Goal: Task Accomplishment & Management: Manage account settings

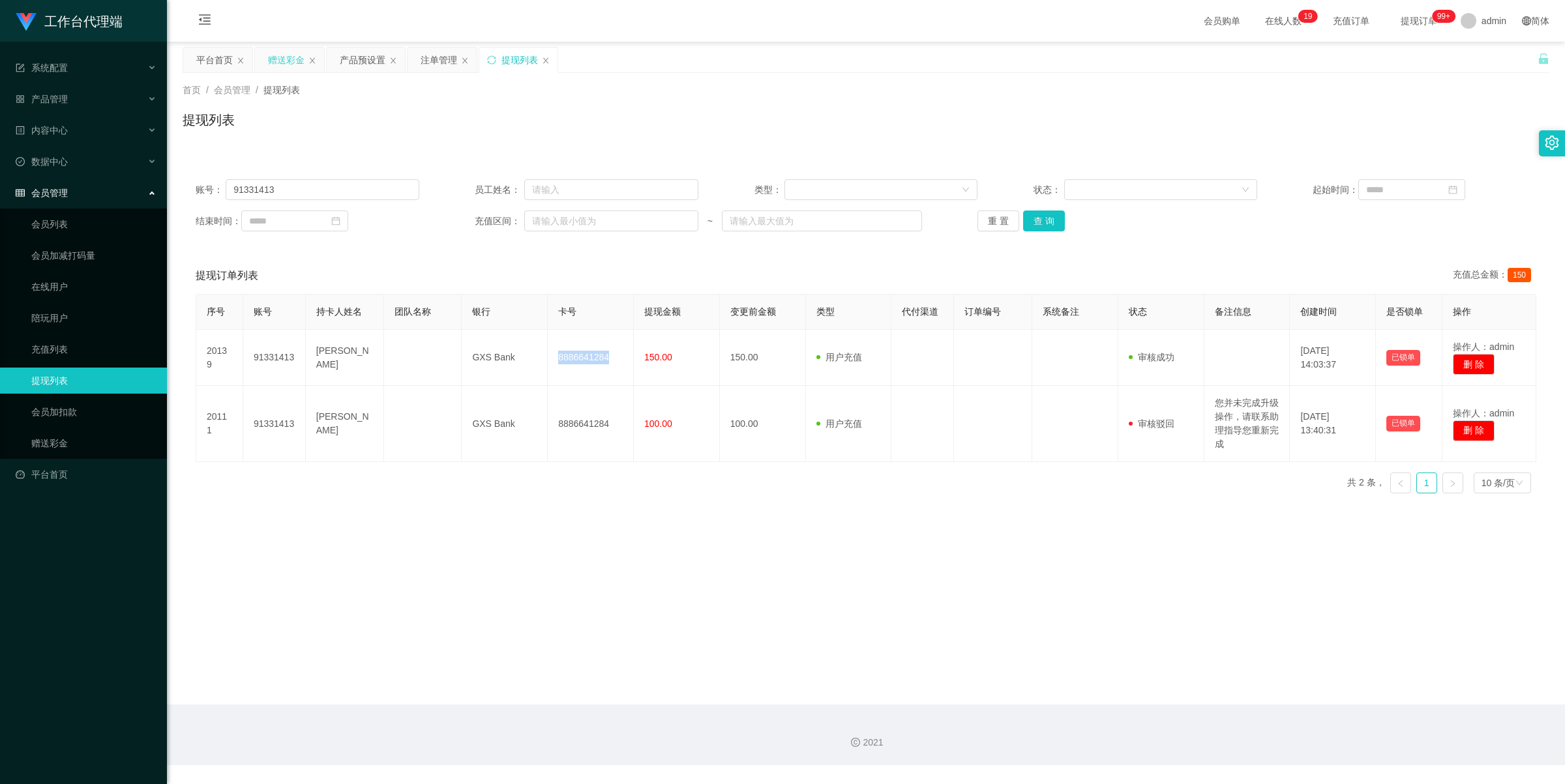
click at [278, 58] on div "赠送彩金" at bounding box center [286, 60] width 37 height 25
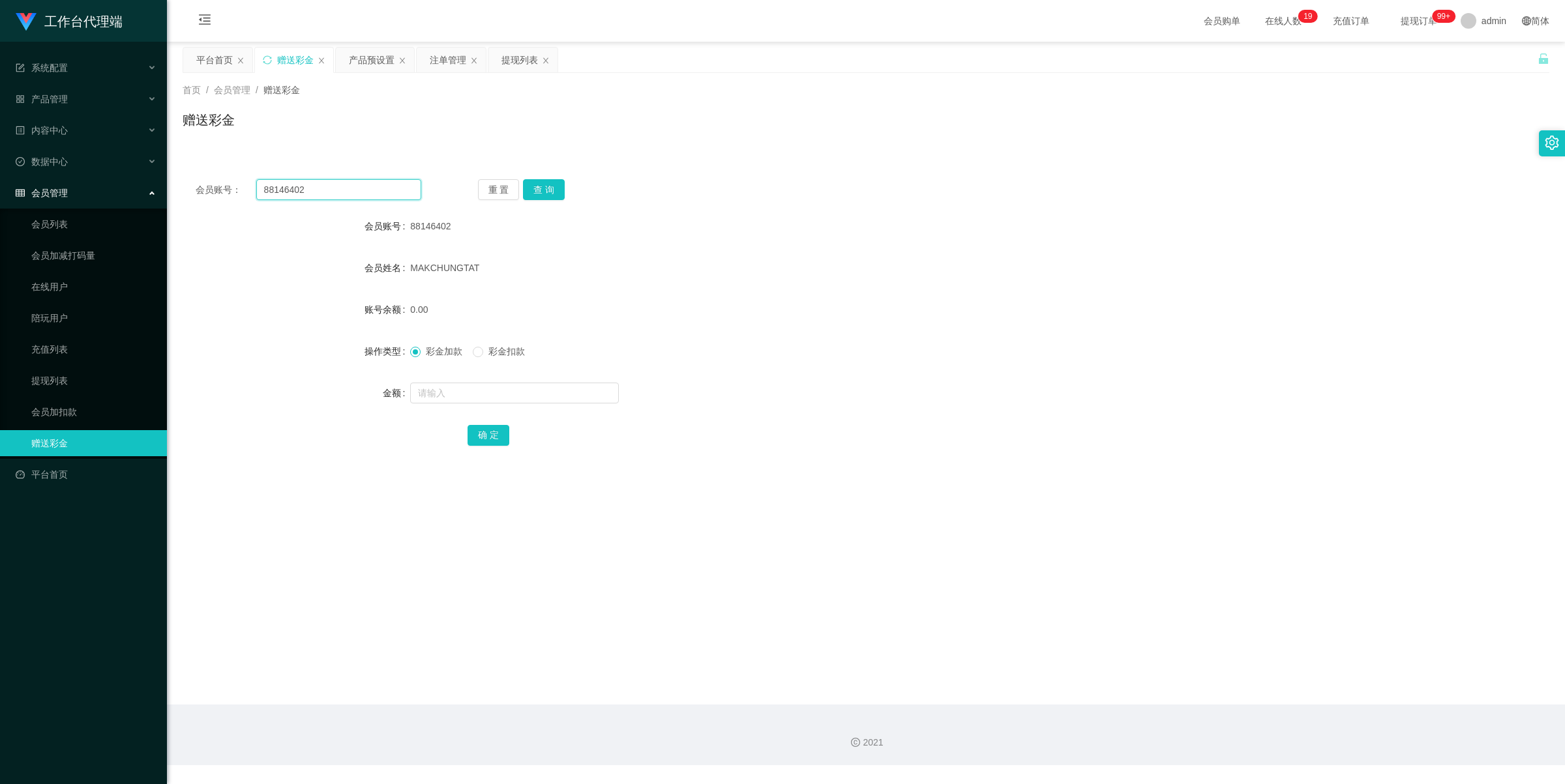
click at [344, 187] on input "88146402" at bounding box center [338, 189] width 165 height 21
click at [345, 186] on input "88146402" at bounding box center [338, 189] width 165 height 21
paste input "michaelma"
type input "michaelma"
click at [548, 180] on button "查 询" at bounding box center [544, 189] width 42 height 21
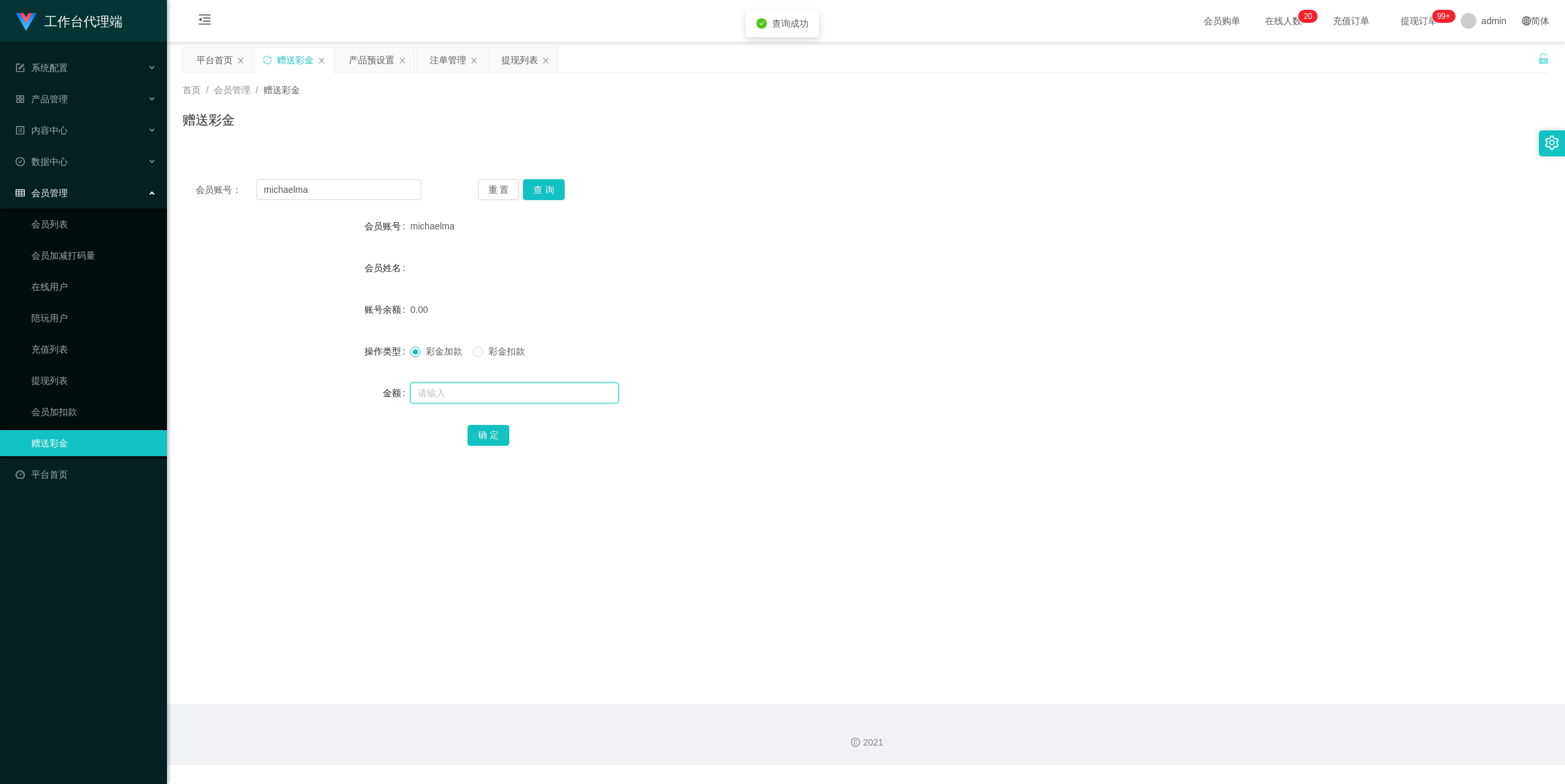
click at [454, 394] on input "text" at bounding box center [515, 393] width 209 height 21
type input "100"
click at [476, 440] on button "确 定" at bounding box center [489, 435] width 42 height 21
click at [379, 63] on div "产品预设置" at bounding box center [371, 60] width 46 height 25
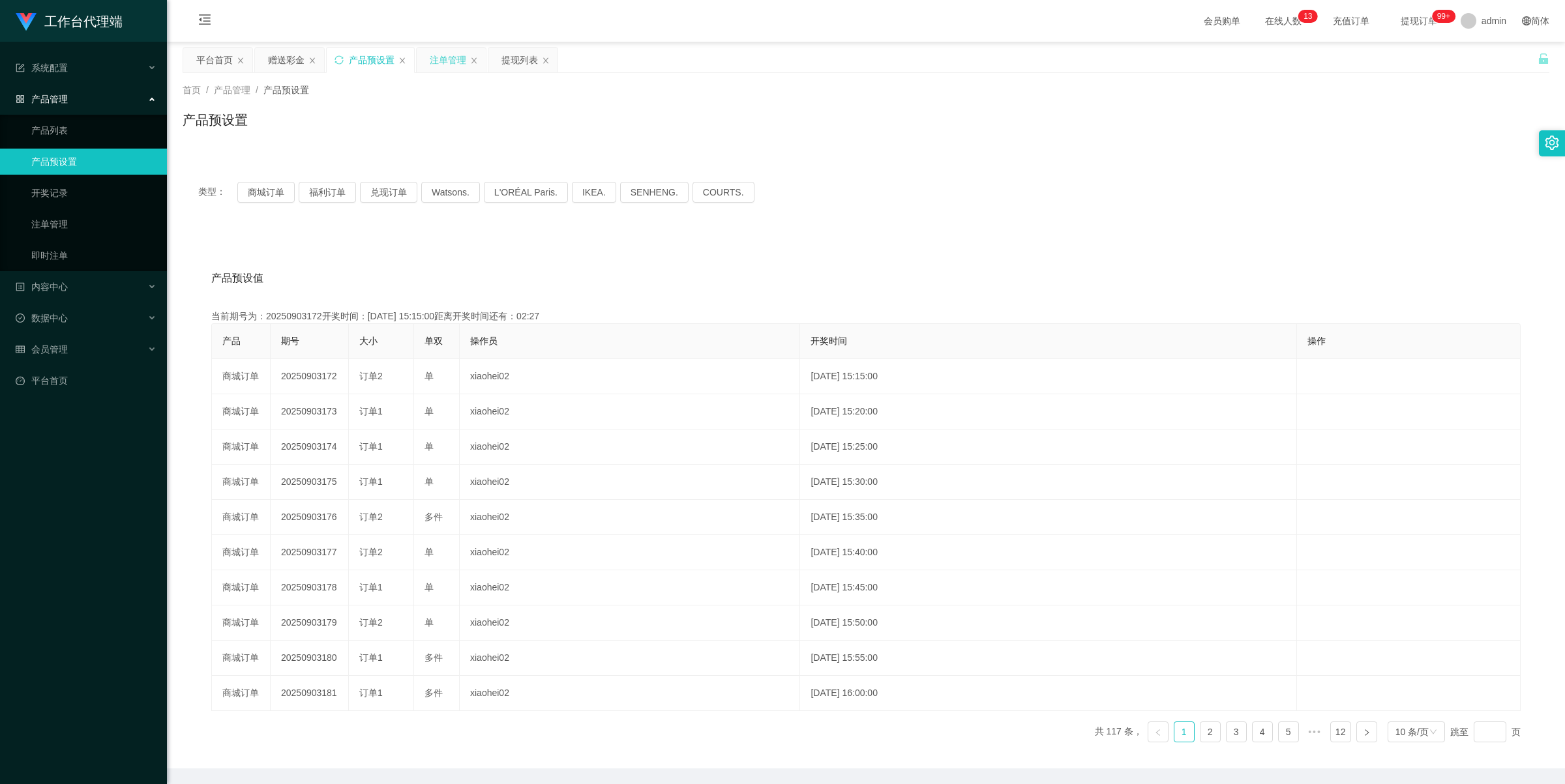
click at [437, 59] on div "注单管理" at bounding box center [448, 60] width 37 height 25
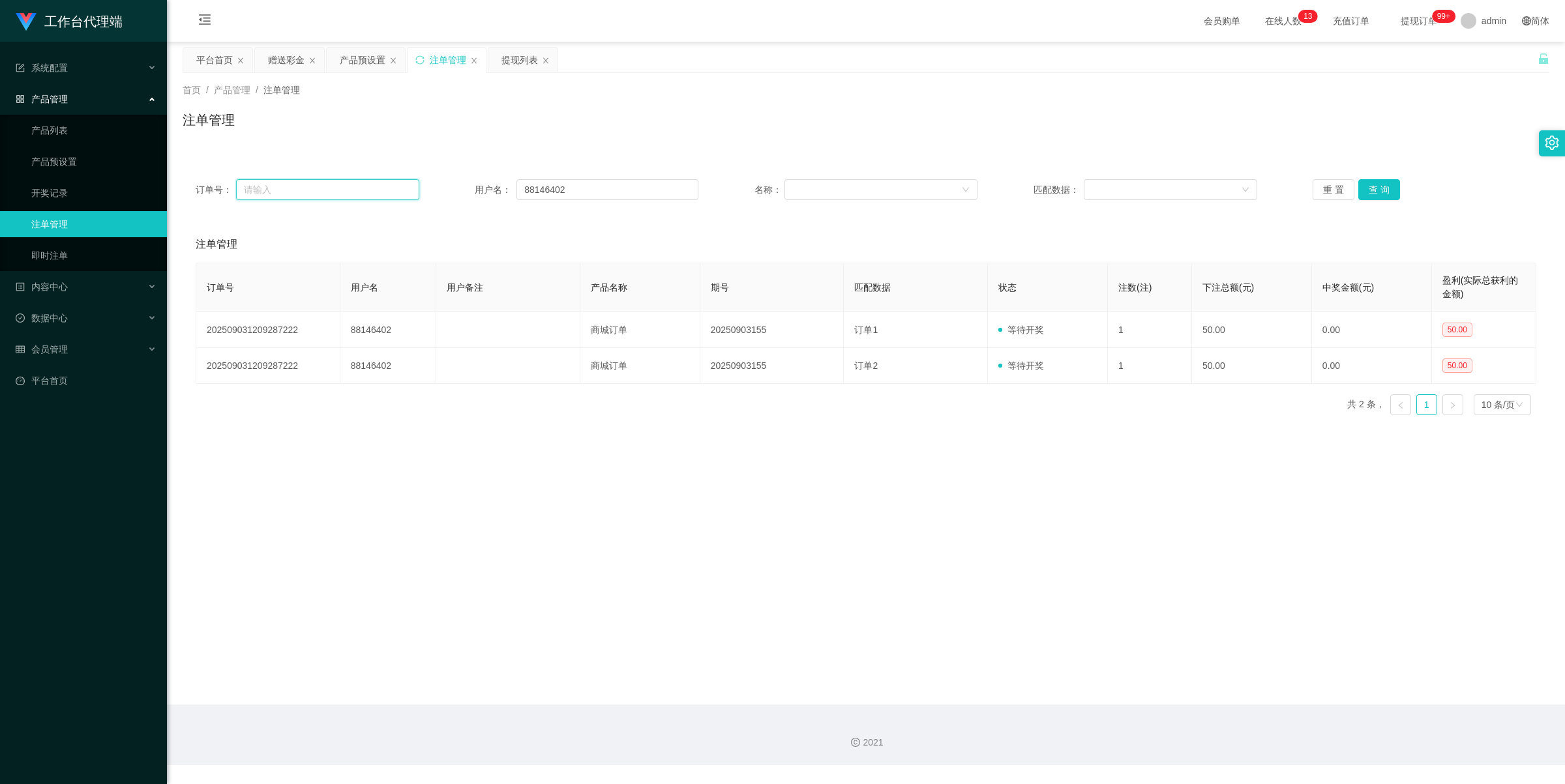
click at [352, 180] on input "text" at bounding box center [328, 189] width 183 height 21
paste input "michaelma"
type input "michaelma"
click at [604, 187] on input "88146402" at bounding box center [607, 189] width 182 height 21
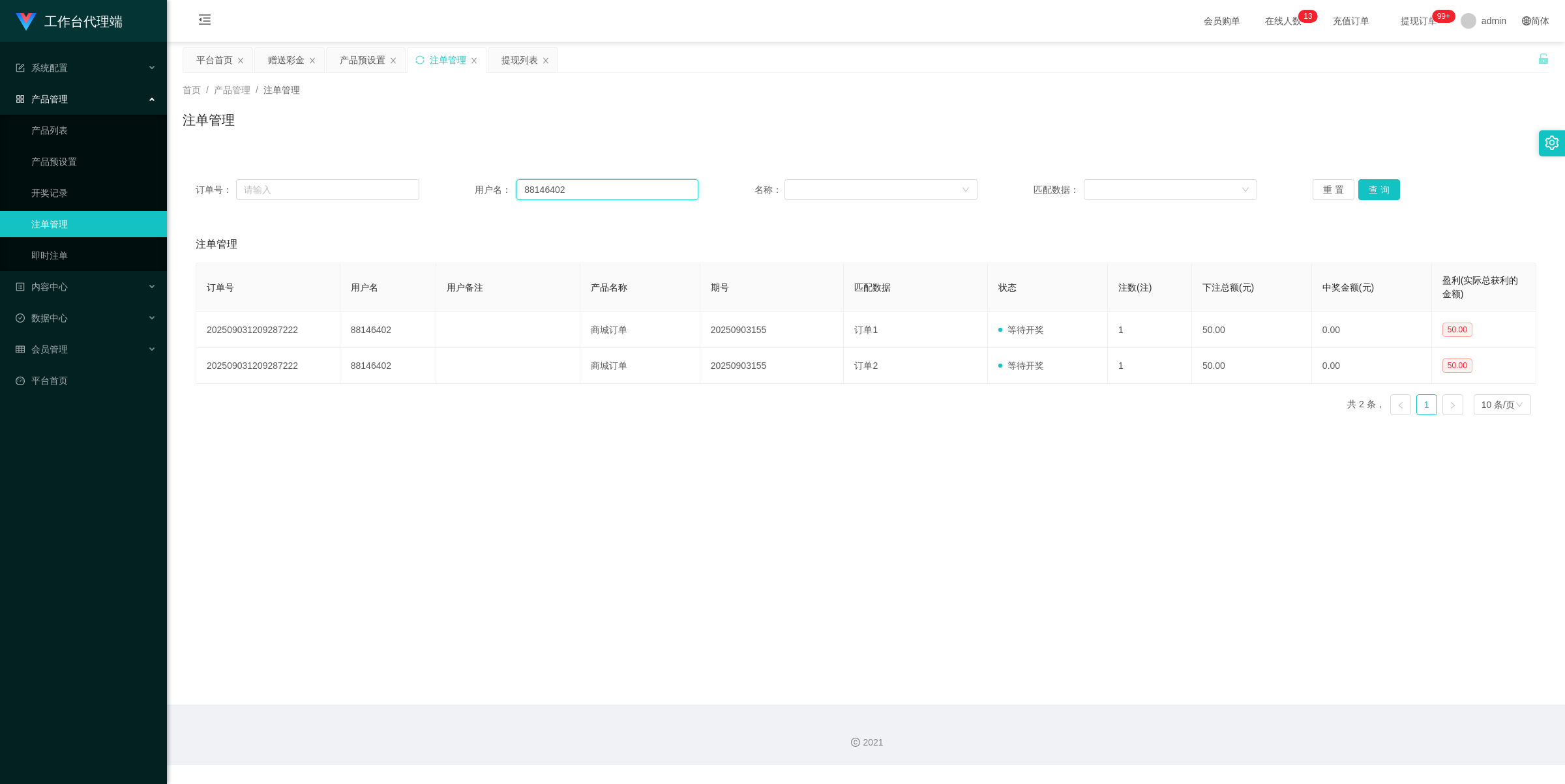
paste input "michaelma"
type input "michaelma"
click at [1385, 190] on button "查 询" at bounding box center [1380, 189] width 42 height 21
drag, startPoint x: 278, startPoint y: 57, endPoint x: 286, endPoint y: 58, distance: 8.1
click at [279, 57] on div "赠送彩金" at bounding box center [286, 60] width 37 height 25
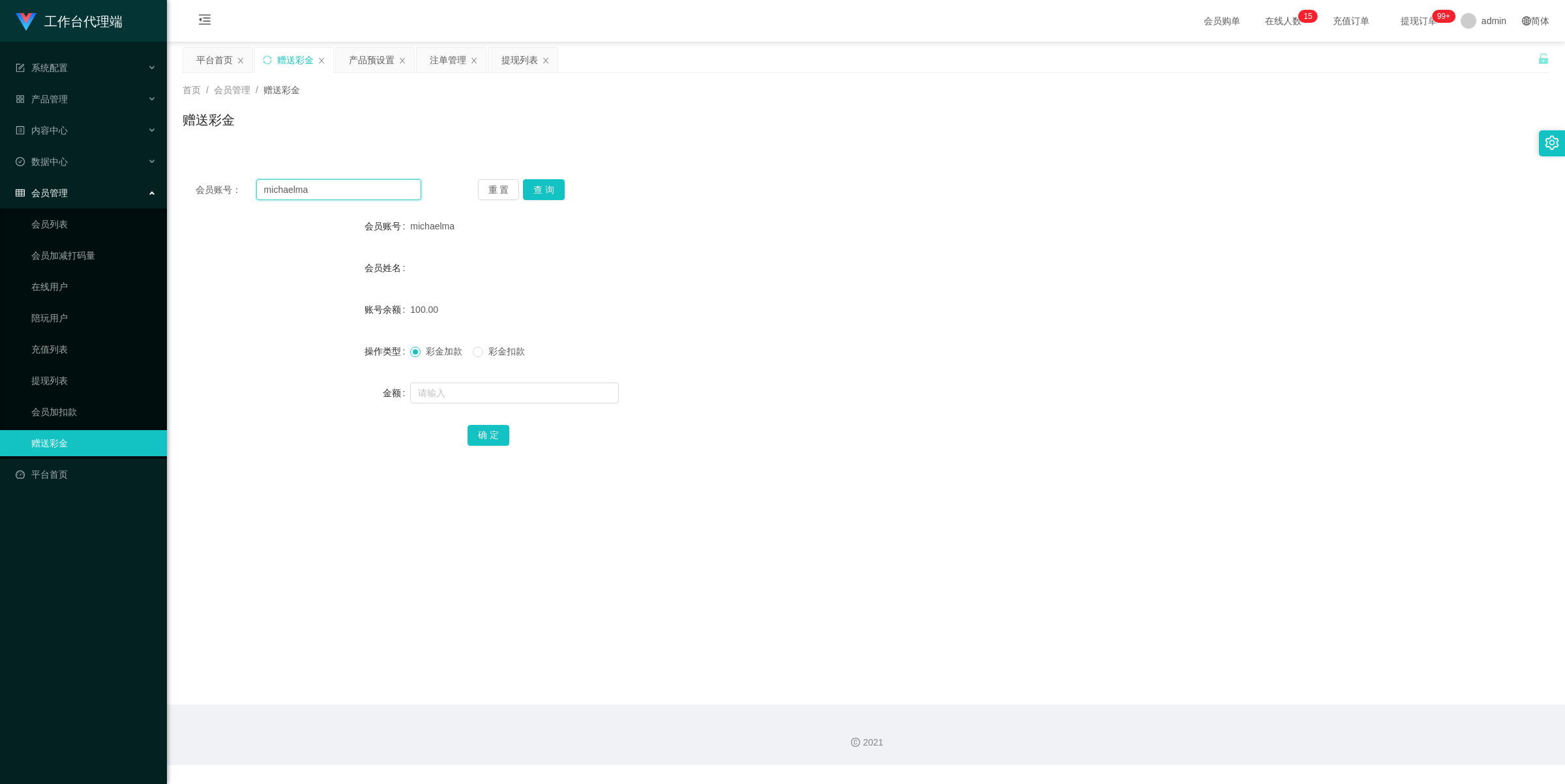
click at [339, 191] on input "michaelma" at bounding box center [338, 189] width 165 height 21
click at [549, 191] on button "查 询" at bounding box center [544, 189] width 42 height 21
drag, startPoint x: 534, startPoint y: 184, endPoint x: 543, endPoint y: 184, distance: 9.0
click at [535, 184] on button "查 询" at bounding box center [544, 189] width 42 height 21
click at [540, 200] on div "会员账号： [PERSON_NAME] 重 置 查 询 会员账号 michaelma 会员姓名 [PERSON_NAME] 账号余额 0.00 操作类型 彩金…" at bounding box center [865, 321] width 1367 height 310
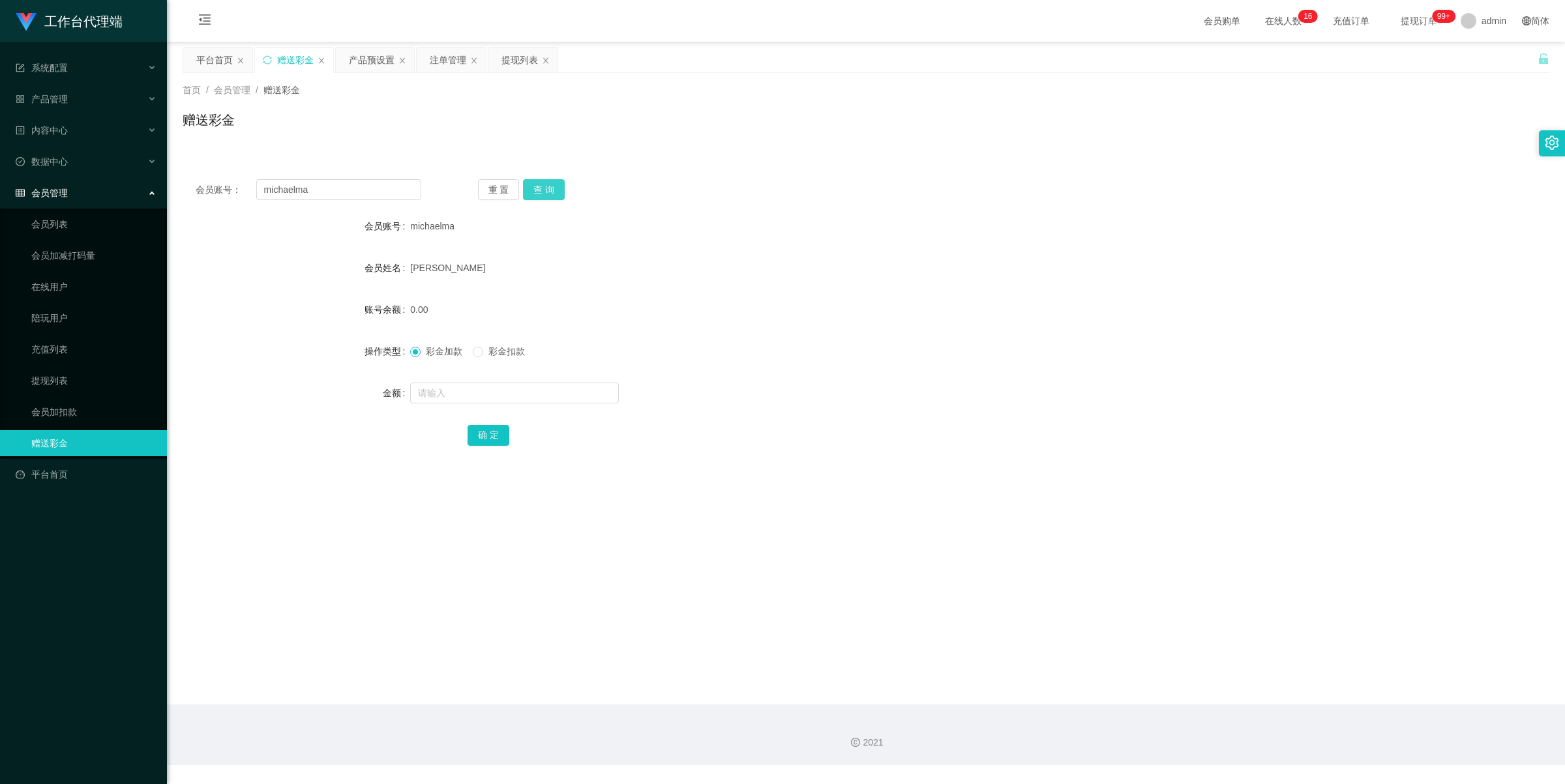
click at [546, 189] on button "查 询" at bounding box center [544, 189] width 42 height 21
click at [483, 349] on span at bounding box center [478, 352] width 10 height 10
click at [478, 392] on input "text" at bounding box center [515, 393] width 209 height 21
type input "50"
click at [493, 430] on button "确 定" at bounding box center [489, 435] width 42 height 21
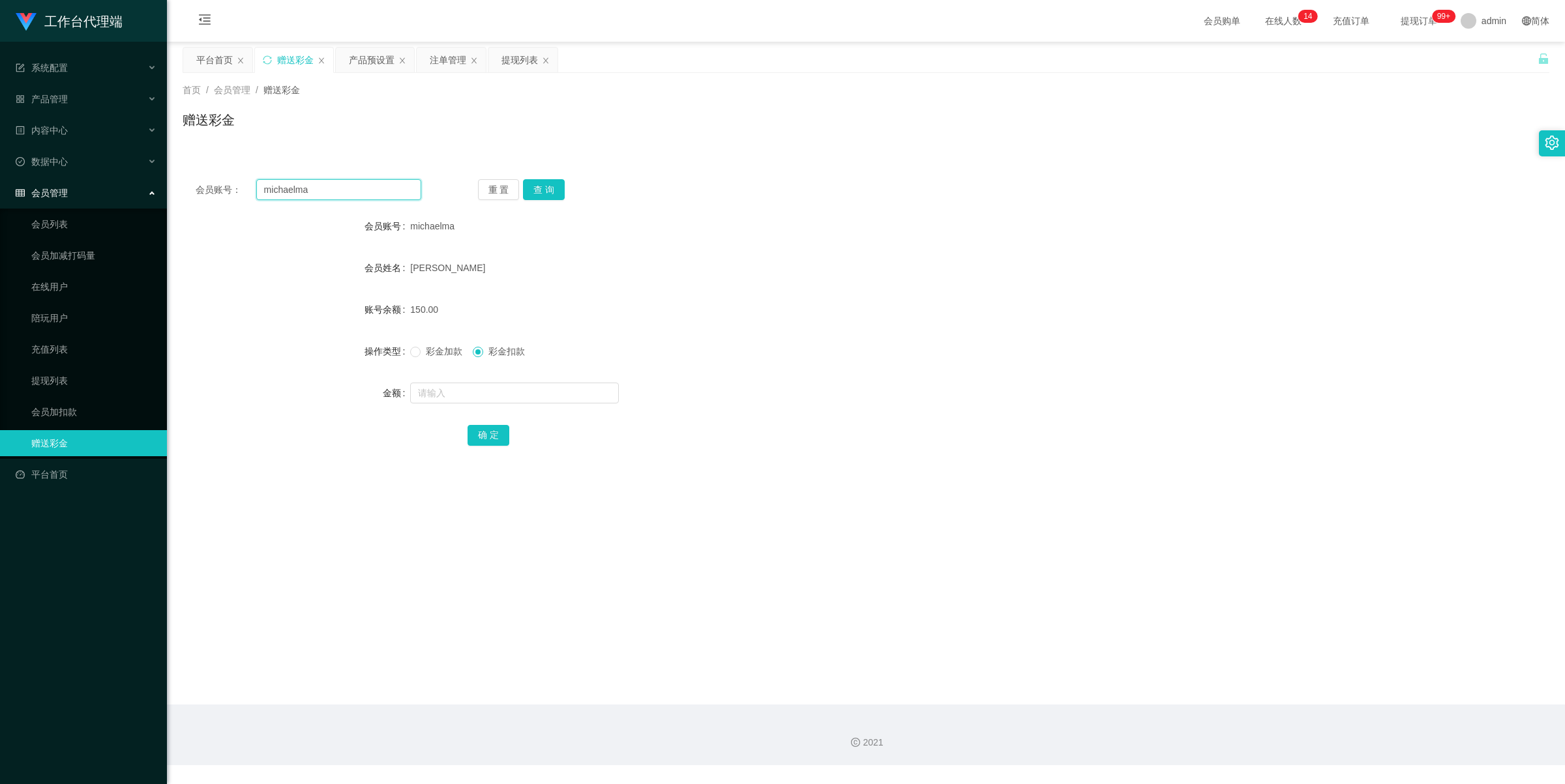
click at [362, 189] on input "michaelma" at bounding box center [338, 189] width 165 height 21
click at [517, 63] on div "提现列表" at bounding box center [520, 60] width 37 height 25
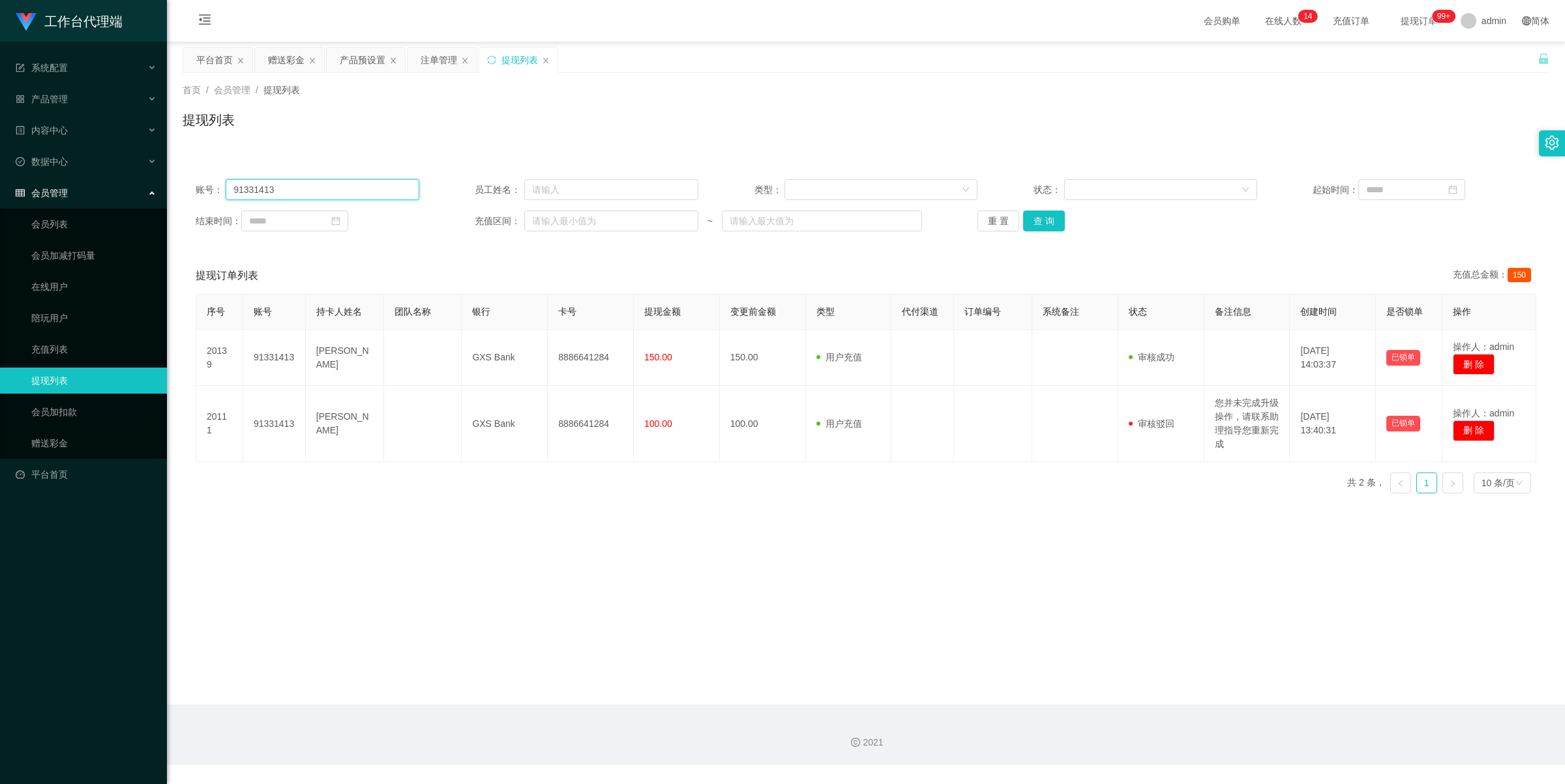
click at [369, 186] on input "91331413" at bounding box center [323, 189] width 193 height 21
paste input "michaelma"
type input "michaelma"
click at [1045, 222] on button "查 询" at bounding box center [1044, 221] width 42 height 21
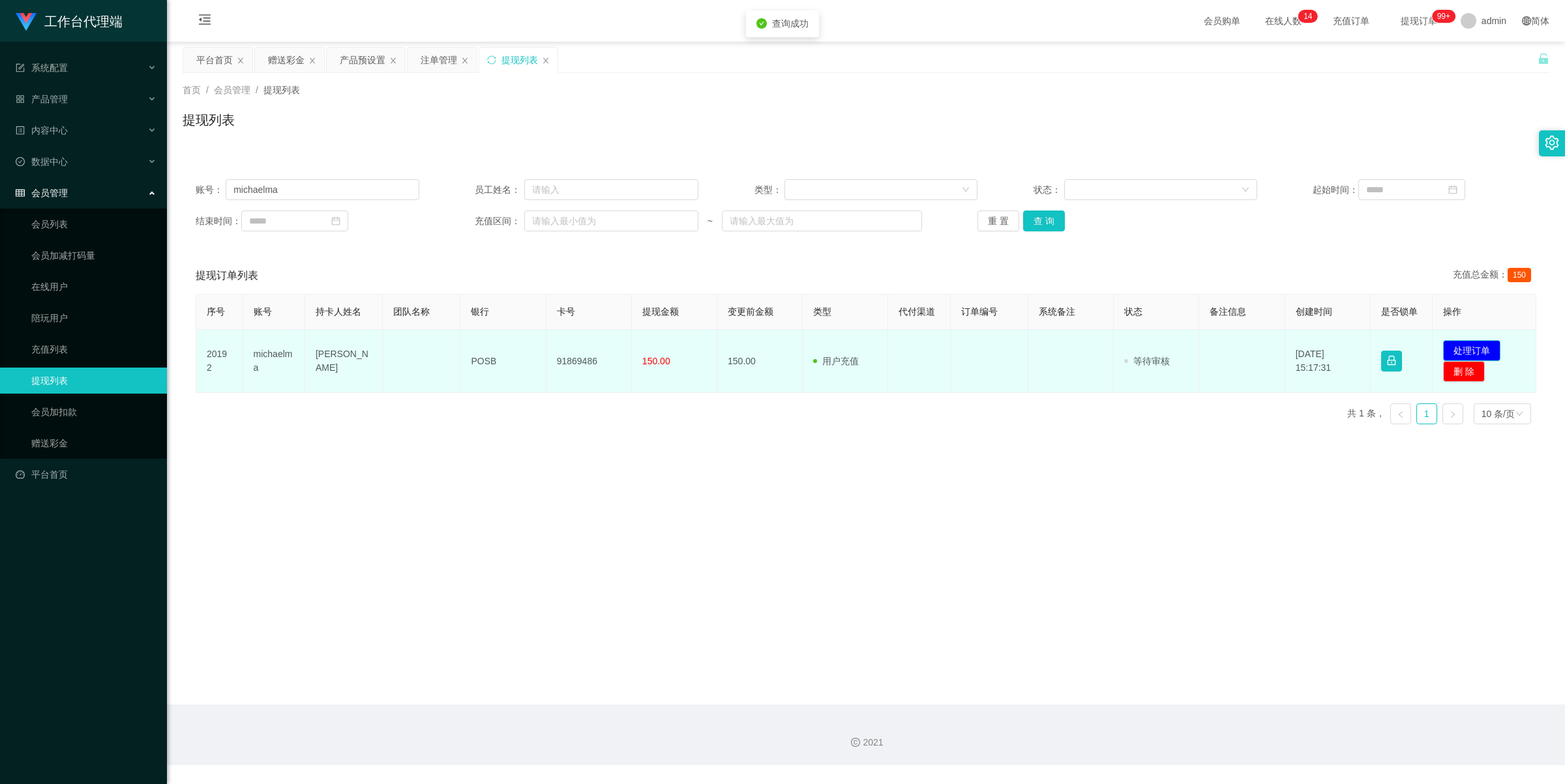
click at [1481, 343] on button "处理订单" at bounding box center [1472, 350] width 58 height 21
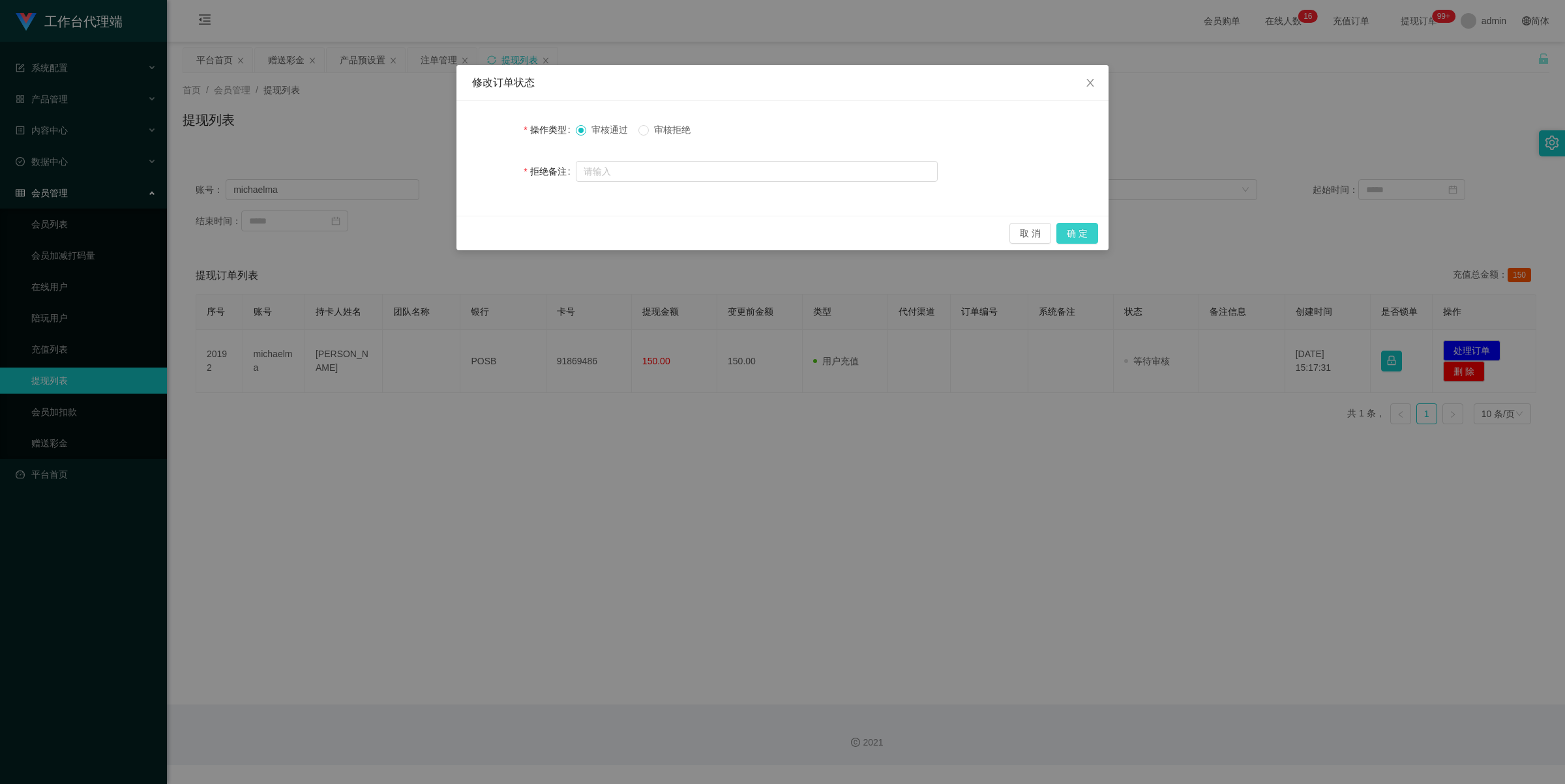
click at [1089, 235] on button "确 定" at bounding box center [1077, 233] width 42 height 21
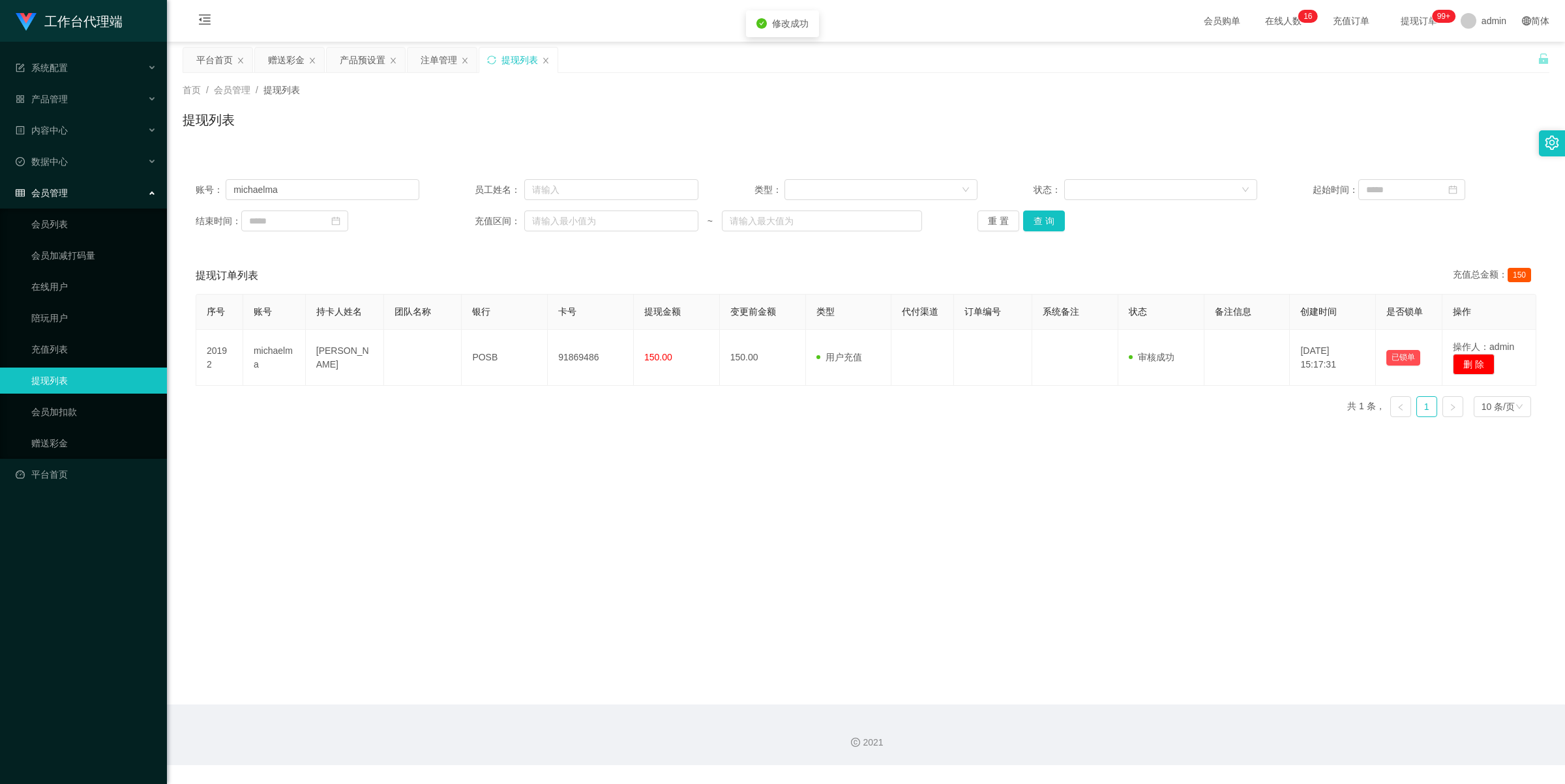
click at [488, 470] on main "关闭左侧 关闭右侧 关闭其它 刷新页面 平台首页 赠送彩金 产品预设置 注单管理 提现列表 首页 / 会员管理 / 提现列表 / 提现列表 账号： micha…" at bounding box center [866, 373] width 1399 height 663
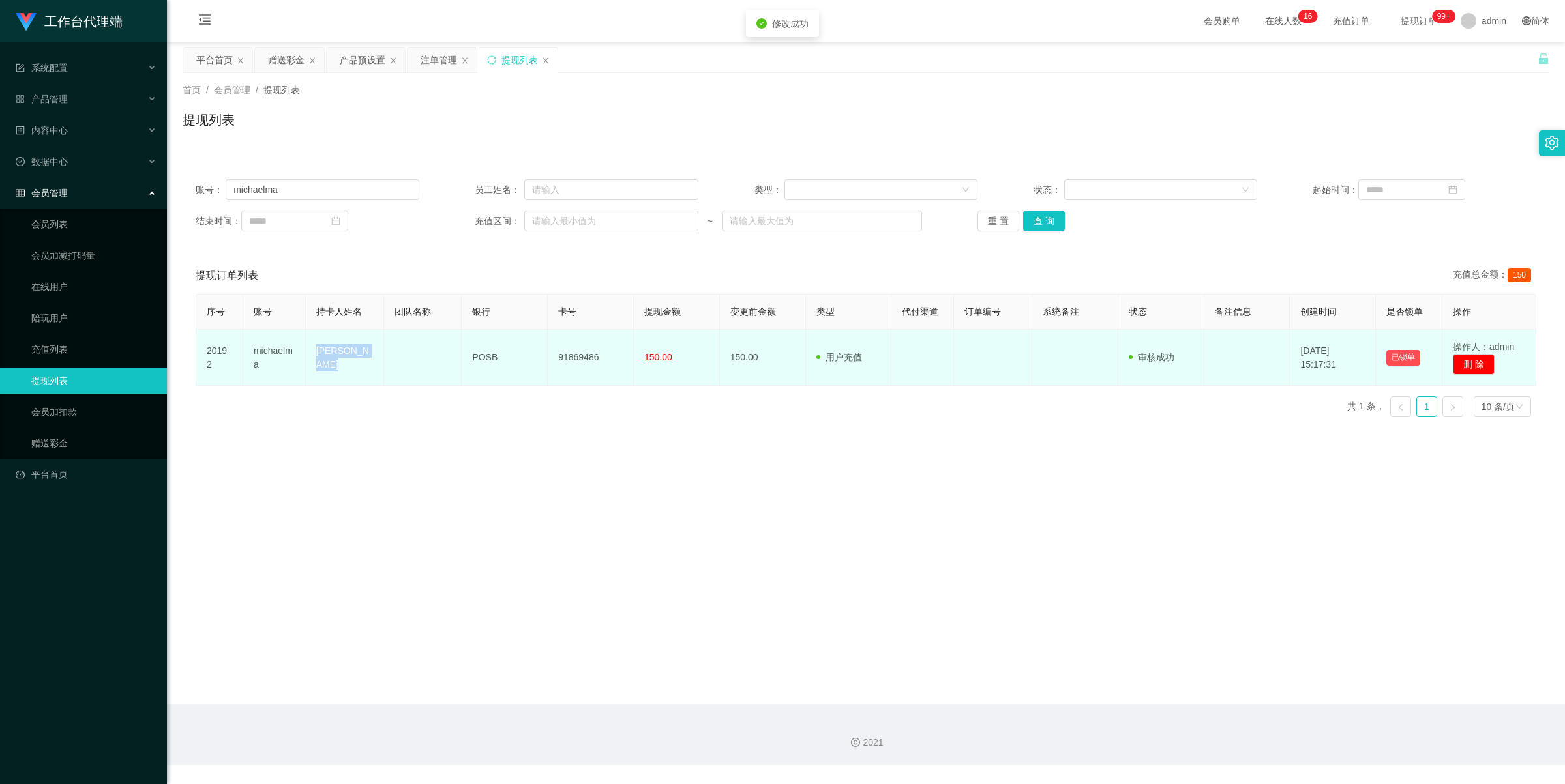
drag, startPoint x: 318, startPoint y: 348, endPoint x: 409, endPoint y: 365, distance: 92.6
click at [392, 365] on tr "20192 [PERSON_NAME] POSB 91869486 150.00 150.00 用户充值 人工扣款 审核驳回 审核成功 等待审核 [DATE]…" at bounding box center [866, 357] width 1340 height 56
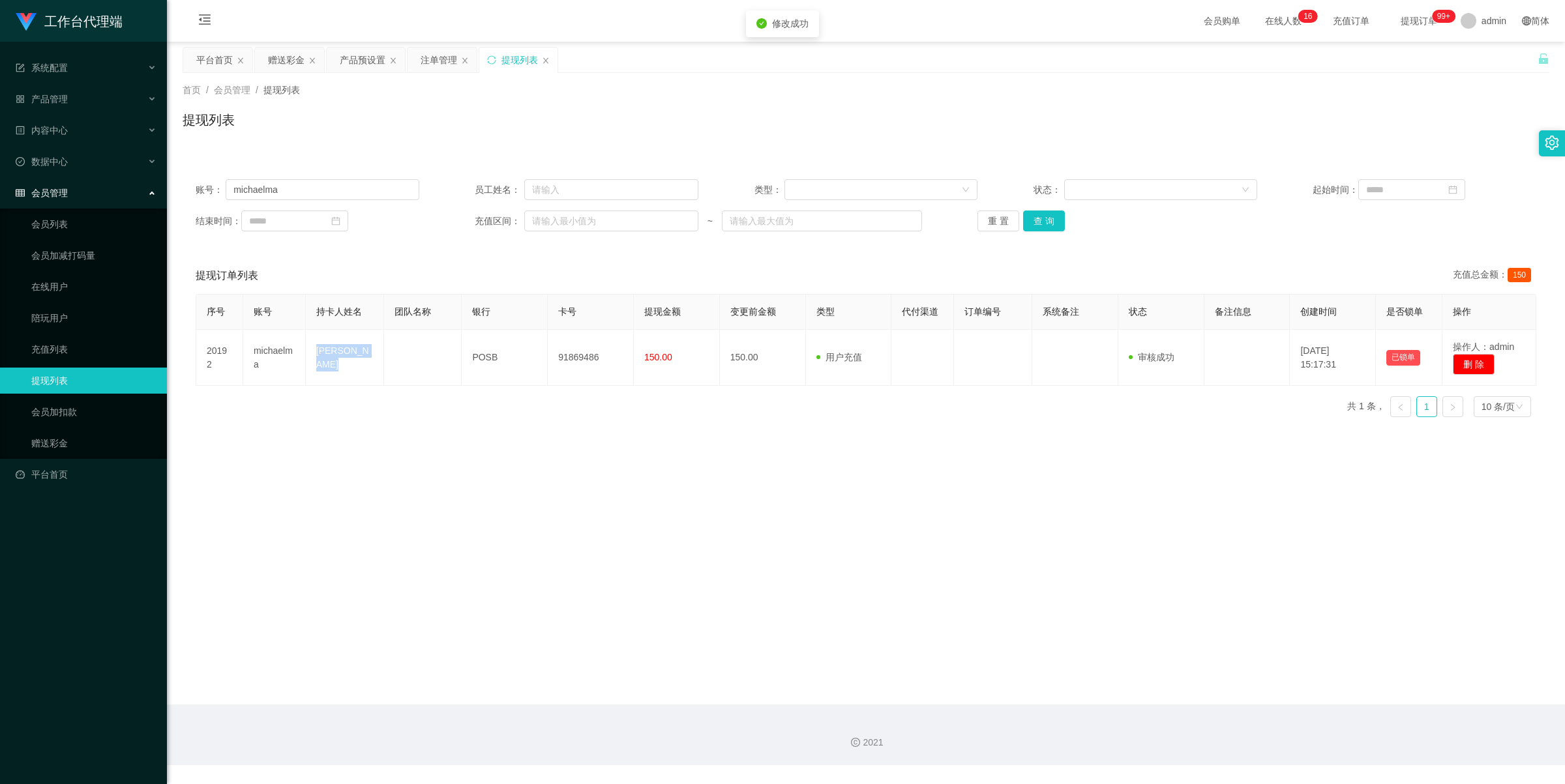
copy td "[PERSON_NAME]"
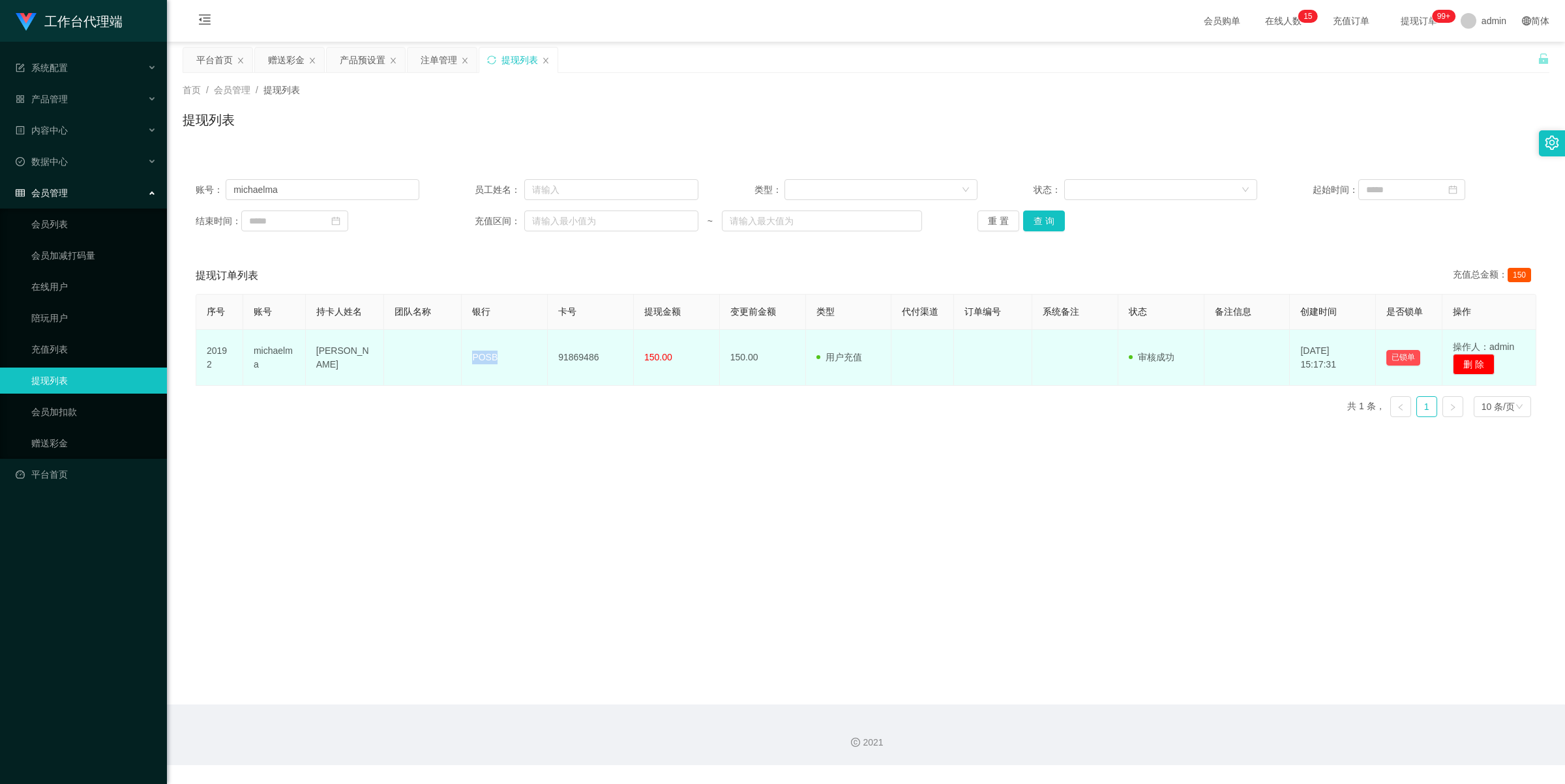
drag, startPoint x: 470, startPoint y: 355, endPoint x: 514, endPoint y: 360, distance: 44.3
click at [514, 360] on td "POSB" at bounding box center [505, 357] width 86 height 56
copy td "POSB"
drag, startPoint x: 556, startPoint y: 353, endPoint x: 614, endPoint y: 349, distance: 58.1
click at [614, 349] on td "91869486" at bounding box center [590, 357] width 86 height 56
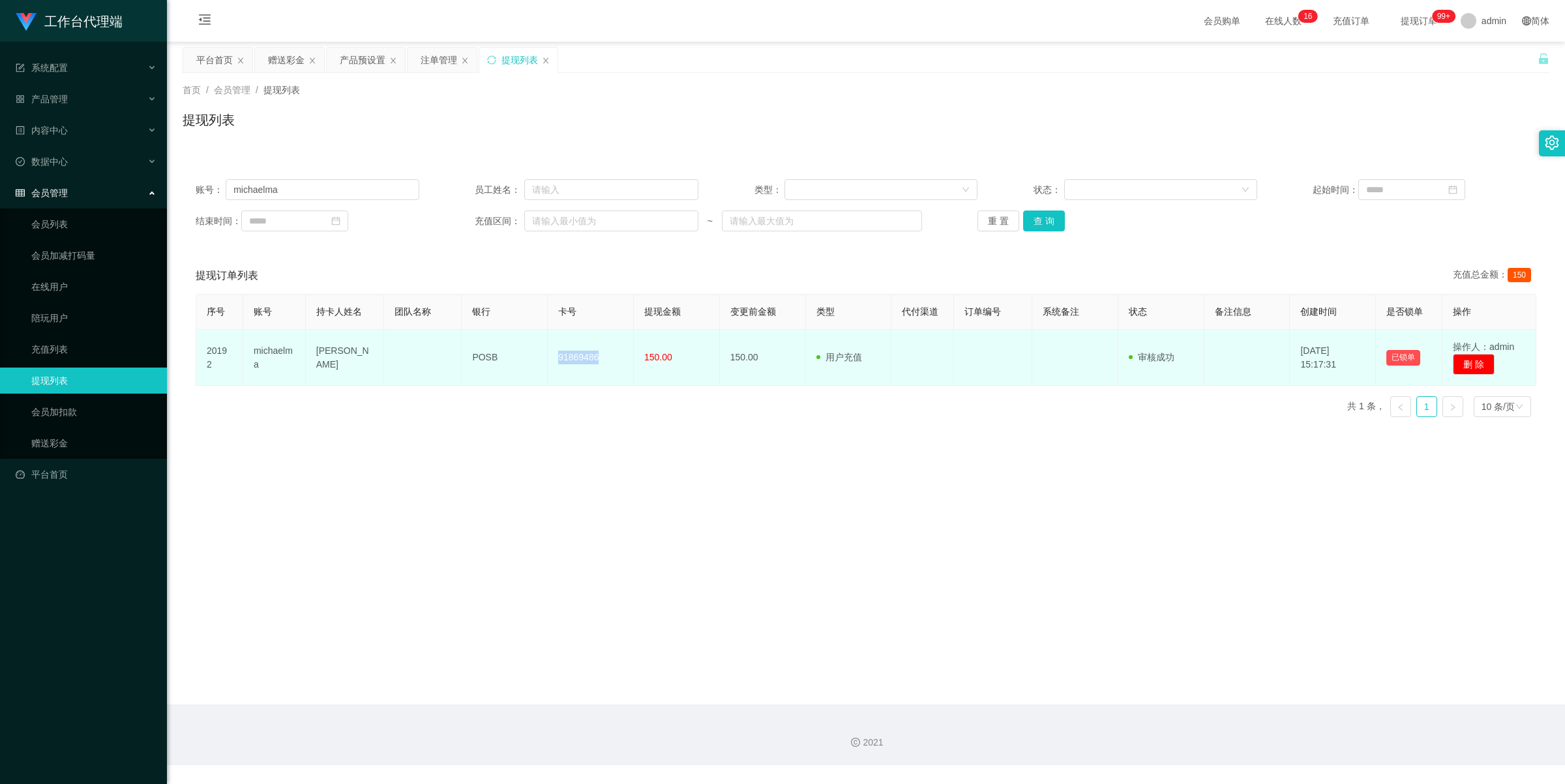
copy td "91869486"
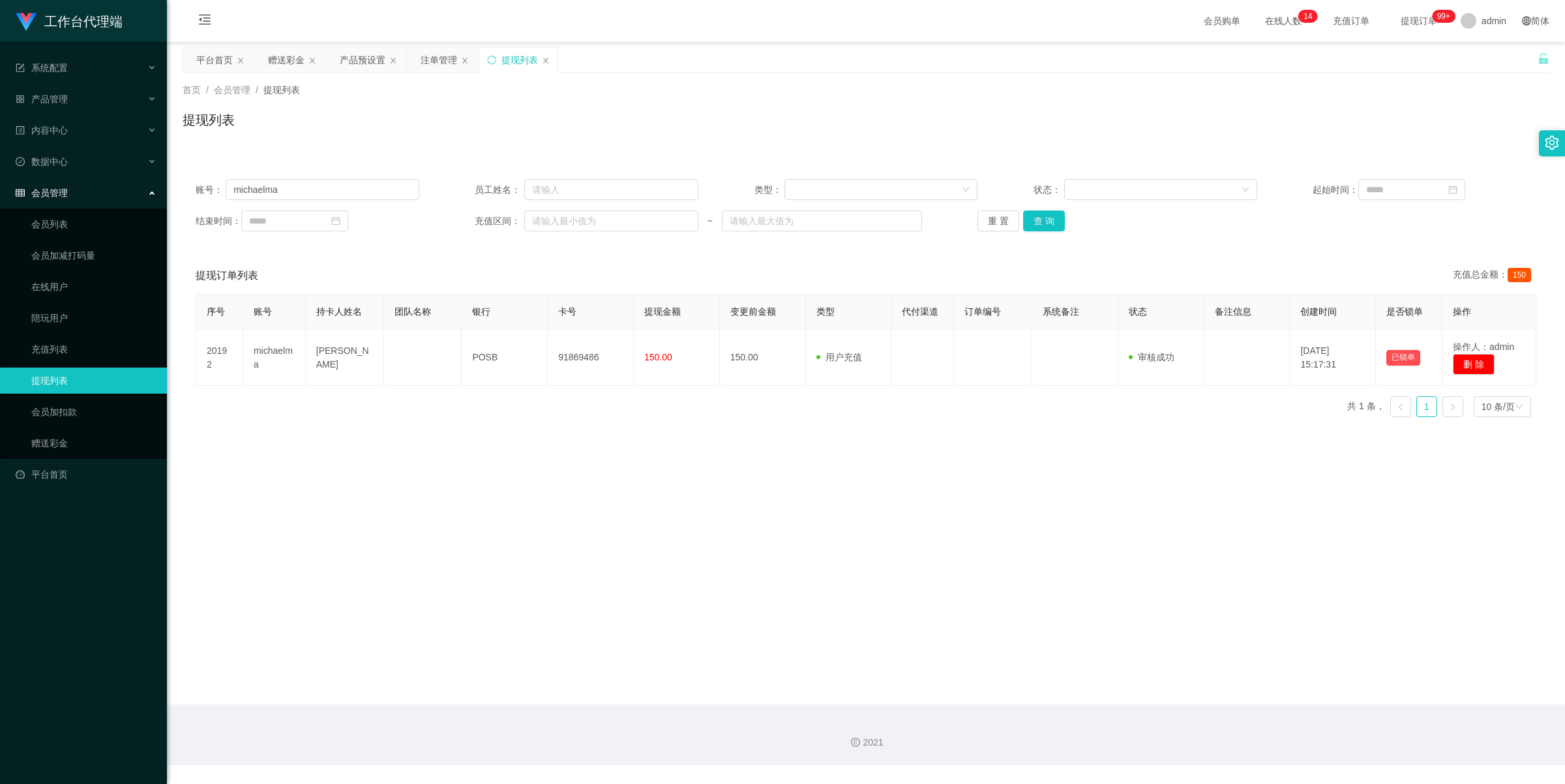
click at [849, 447] on main "关闭左侧 关闭右侧 关闭其它 刷新页面 平台首页 赠送彩金 产品预设置 注单管理 提现列表 首页 / 会员管理 / 提现列表 / 提现列表 账号： micha…" at bounding box center [866, 373] width 1399 height 663
